Goal: Navigation & Orientation: Find specific page/section

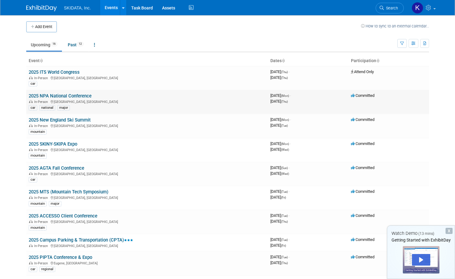
click at [62, 95] on link "2025 NPA National Conference" at bounding box center [60, 95] width 63 height 5
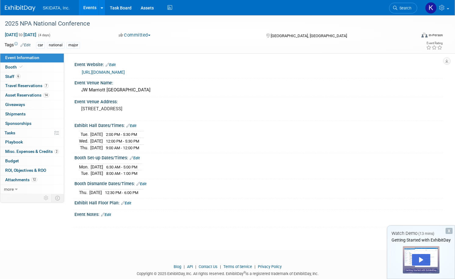
click at [120, 202] on div "Exhibit Hall Floor Plan: Edit" at bounding box center [258, 203] width 368 height 8
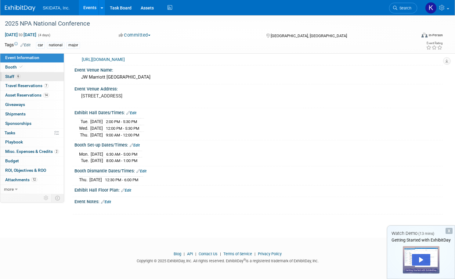
click at [20, 76] on span "Staff 6" at bounding box center [12, 76] width 15 height 5
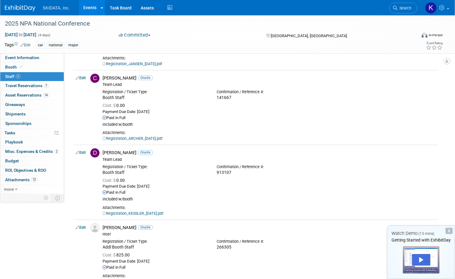
scroll to position [0, 0]
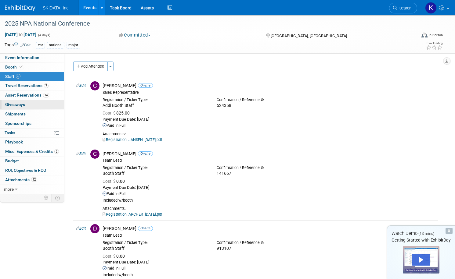
click at [25, 105] on span "Giveaways 0" at bounding box center [15, 104] width 20 height 5
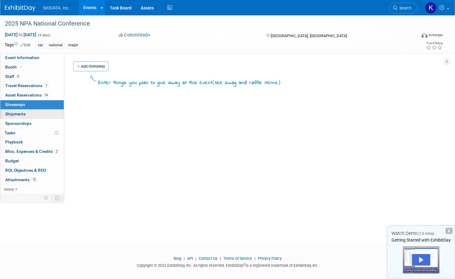
click at [26, 113] on span "Shipments 0" at bounding box center [15, 114] width 20 height 5
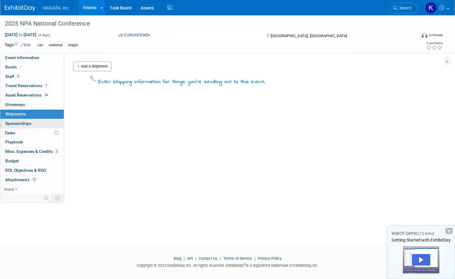
click at [31, 124] on span "Sponsorships 0" at bounding box center [18, 123] width 26 height 5
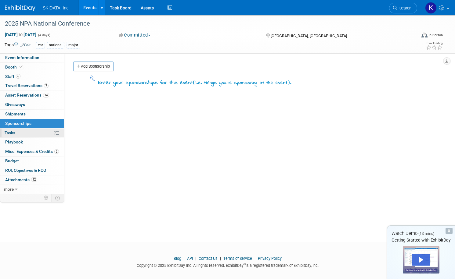
click at [15, 133] on span "Tasks 0%" at bounding box center [10, 133] width 11 height 5
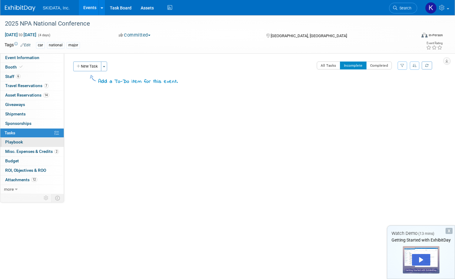
click at [23, 142] on span "Playbook 0" at bounding box center [14, 142] width 18 height 5
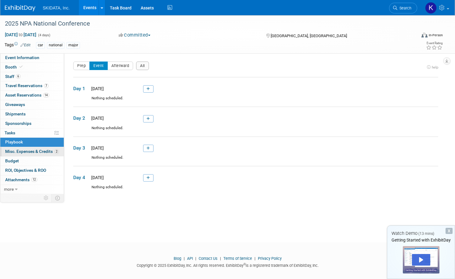
click at [45, 150] on span "Misc. Expenses & Credits 2" at bounding box center [32, 151] width 54 height 5
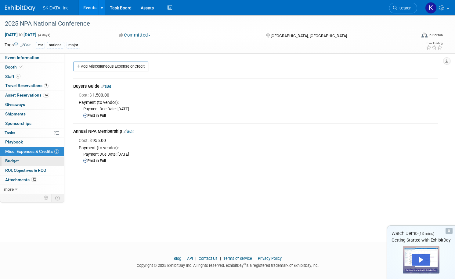
click at [19, 160] on span "Budget" at bounding box center [12, 161] width 14 height 5
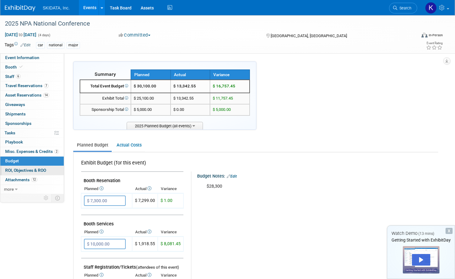
click at [33, 171] on span "ROI, Objectives & ROO 0" at bounding box center [25, 170] width 41 height 5
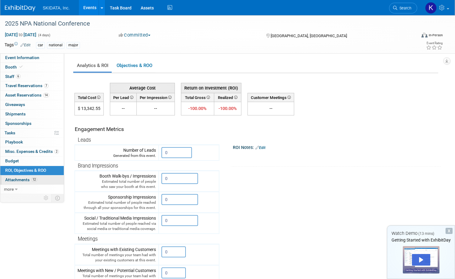
click at [36, 181] on span "Attachments 12" at bounding box center [21, 180] width 32 height 5
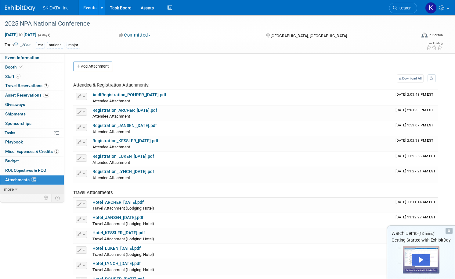
click at [14, 191] on span "more" at bounding box center [9, 189] width 10 height 5
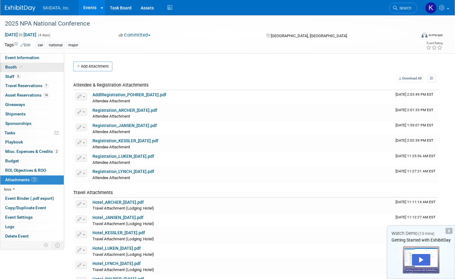
click at [24, 66] on span "Booth" at bounding box center [14, 67] width 19 height 5
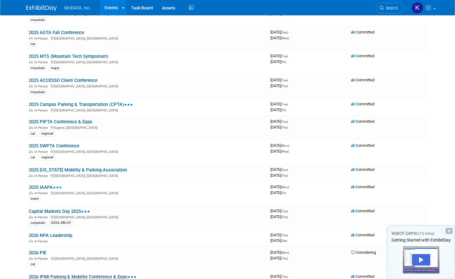
scroll to position [133, 0]
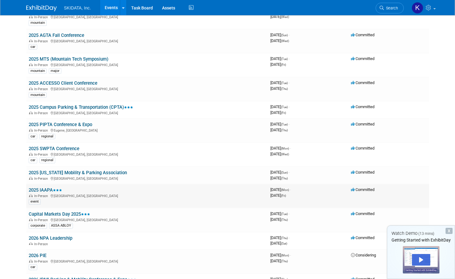
click at [30, 203] on div "event" at bounding box center [35, 201] width 12 height 5
click at [43, 191] on link "2025 IAAPA" at bounding box center [45, 190] width 33 height 5
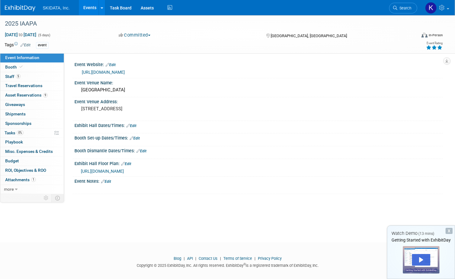
click at [125, 70] on link "https://iaapa.org/expos-and-events/iaapa-expo" at bounding box center [103, 72] width 43 height 5
